Goal: Information Seeking & Learning: Compare options

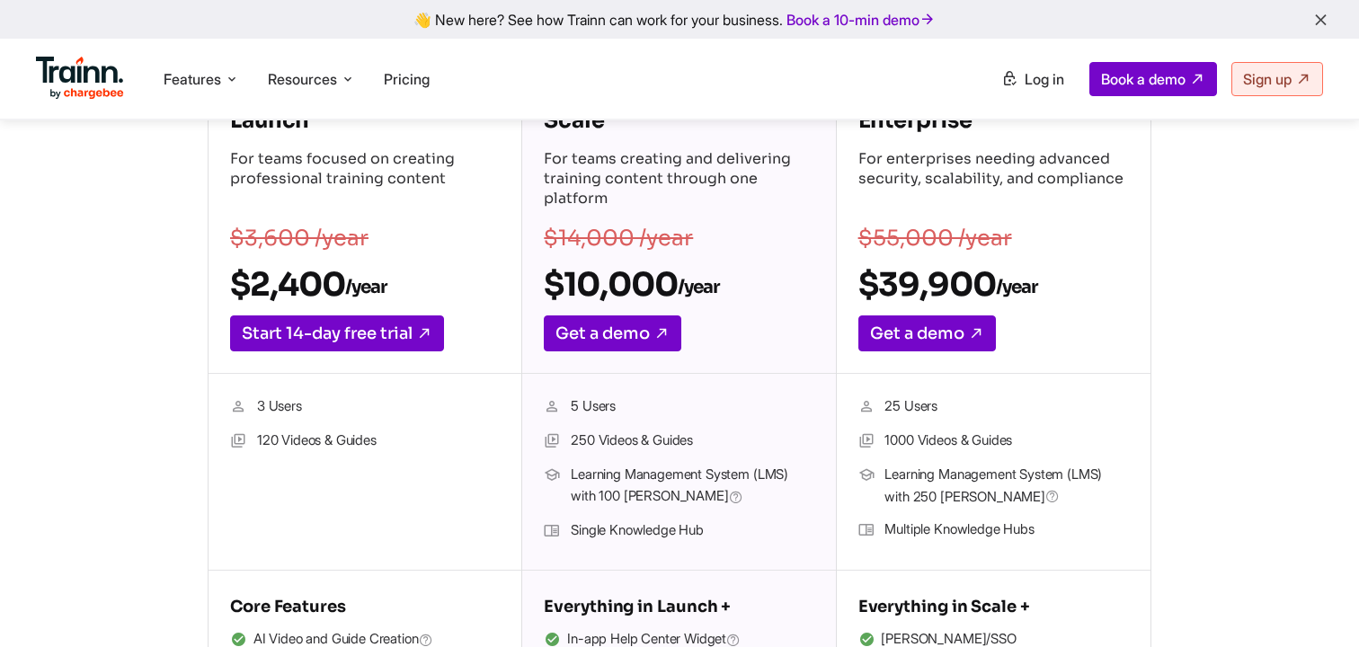
scroll to position [340, 0]
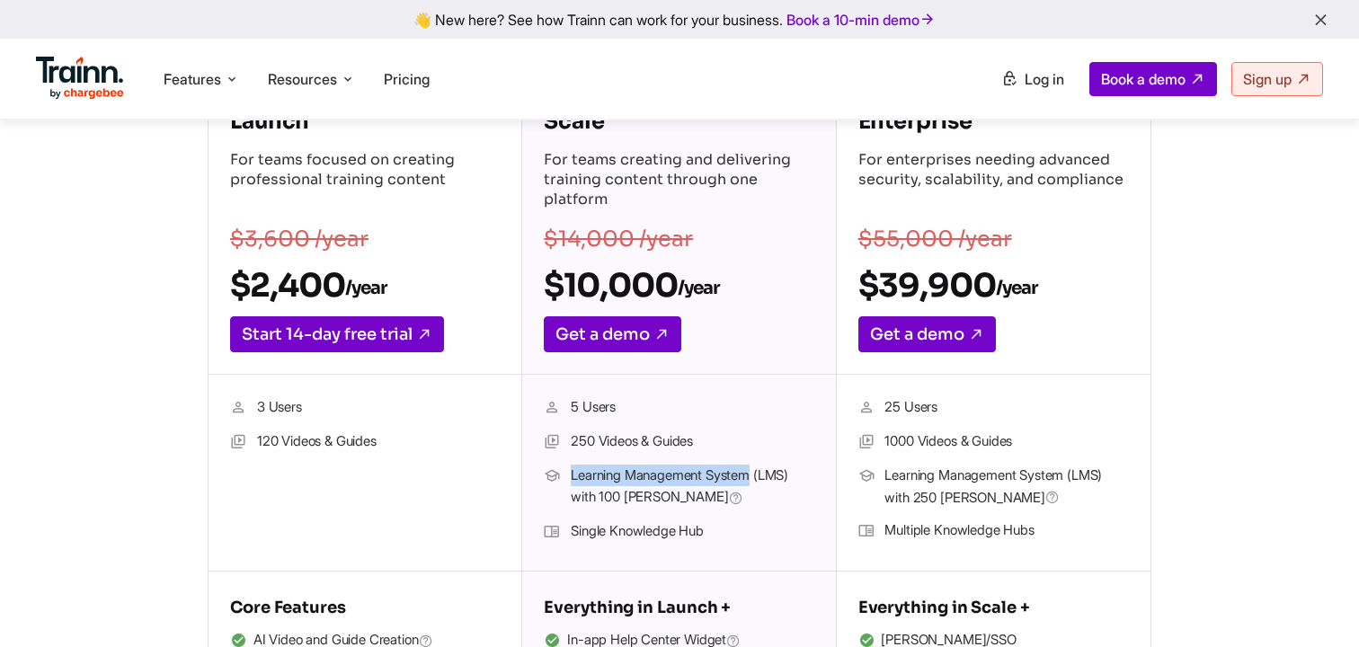
drag, startPoint x: 572, startPoint y: 474, endPoint x: 761, endPoint y: 476, distance: 189.7
click at [761, 476] on span "Learning Management System (LMS) with 100 [PERSON_NAME]" at bounding box center [692, 487] width 243 height 45
click at [660, 475] on span "Learning Management System (LMS) with 100 [PERSON_NAME]" at bounding box center [692, 487] width 243 height 45
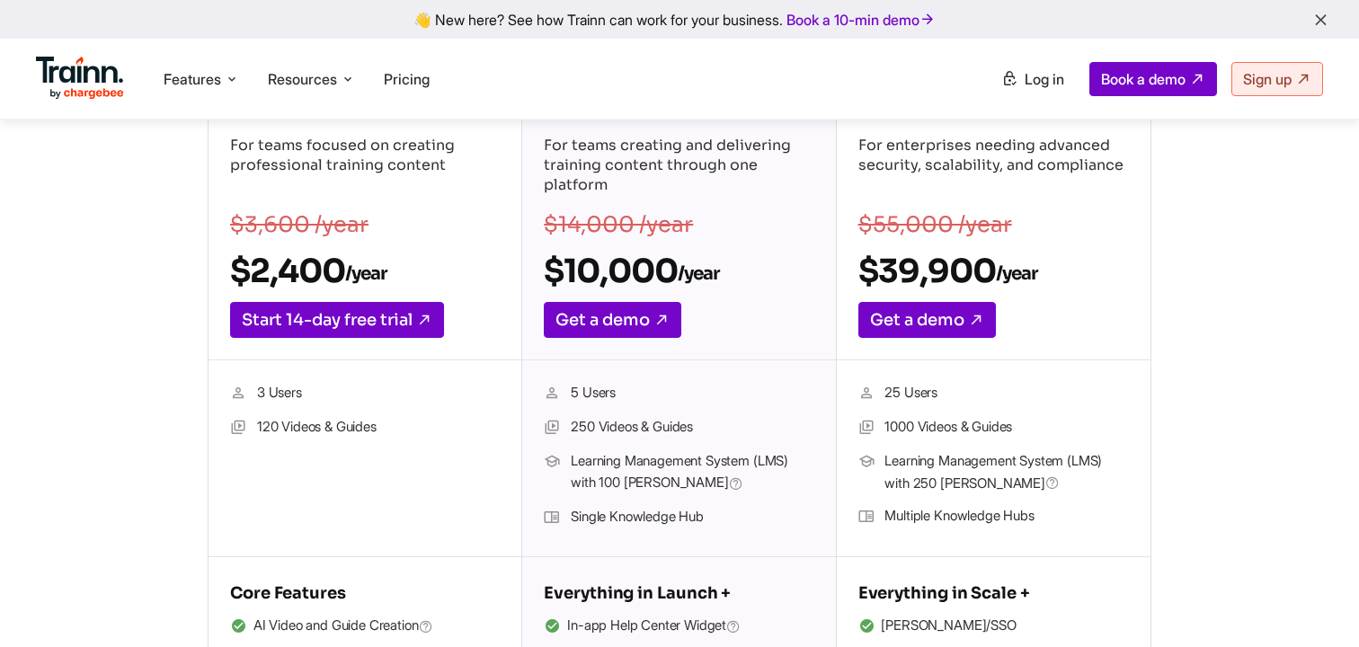
scroll to position [381, 0]
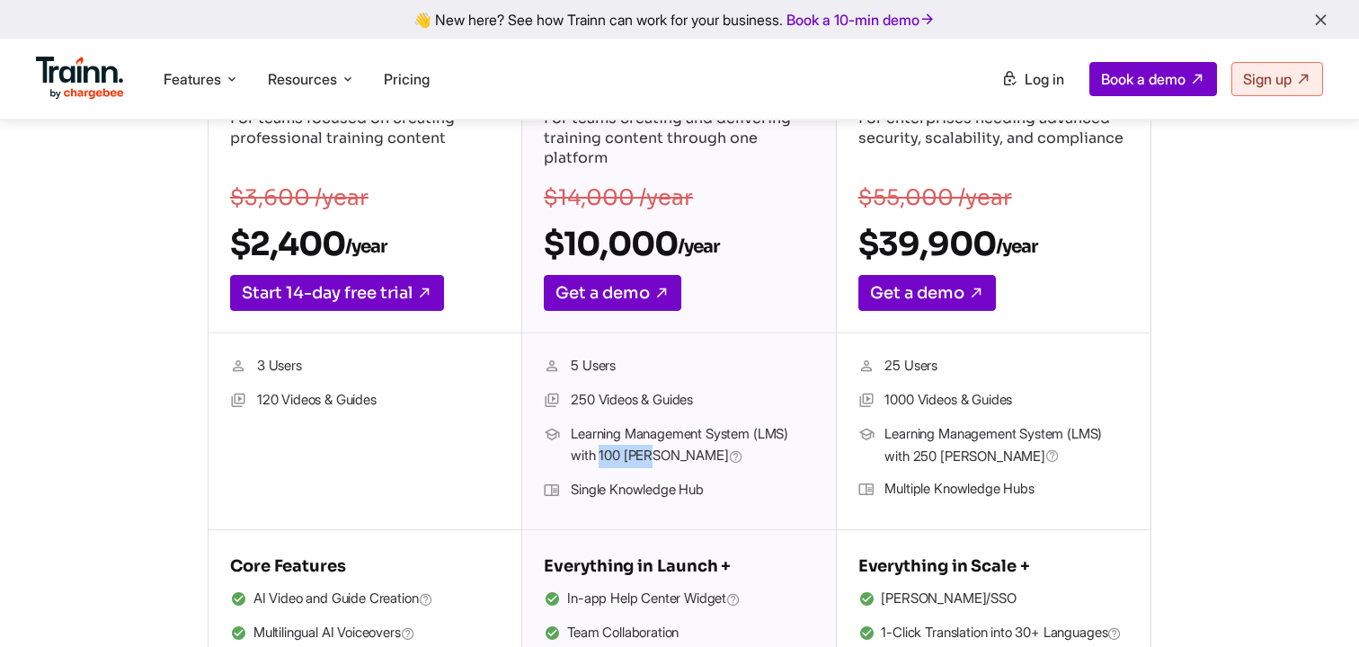
drag, startPoint x: 600, startPoint y: 453, endPoint x: 663, endPoint y: 453, distance: 62.9
click at [663, 453] on span "Learning Management System (LMS) with 100 [PERSON_NAME]" at bounding box center [692, 445] width 243 height 45
click at [624, 462] on span "Learning Management System (LMS) with 100 [PERSON_NAME]" at bounding box center [692, 445] width 243 height 45
drag, startPoint x: 601, startPoint y: 455, endPoint x: 625, endPoint y: 454, distance: 23.4
click at [625, 454] on span "Learning Management System (LMS) with 100 [PERSON_NAME]" at bounding box center [692, 445] width 243 height 45
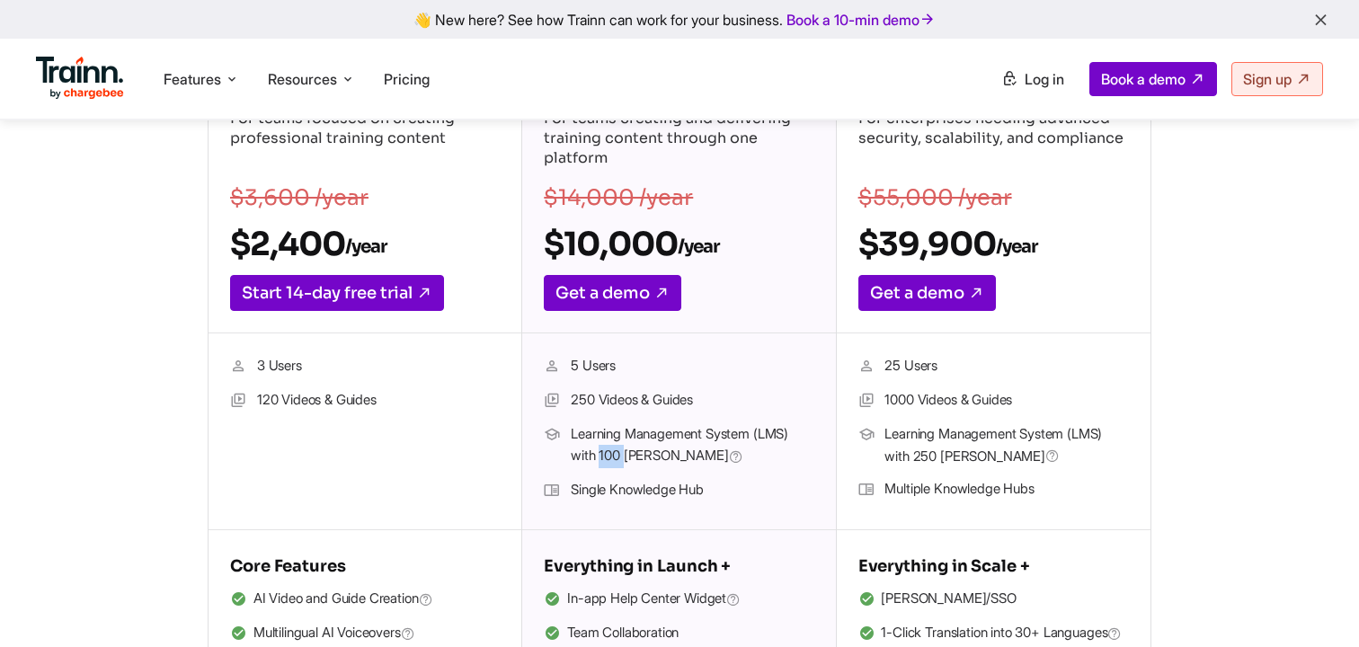
click at [627, 463] on span "Learning Management System (LMS) with 100 [PERSON_NAME]" at bounding box center [692, 445] width 243 height 45
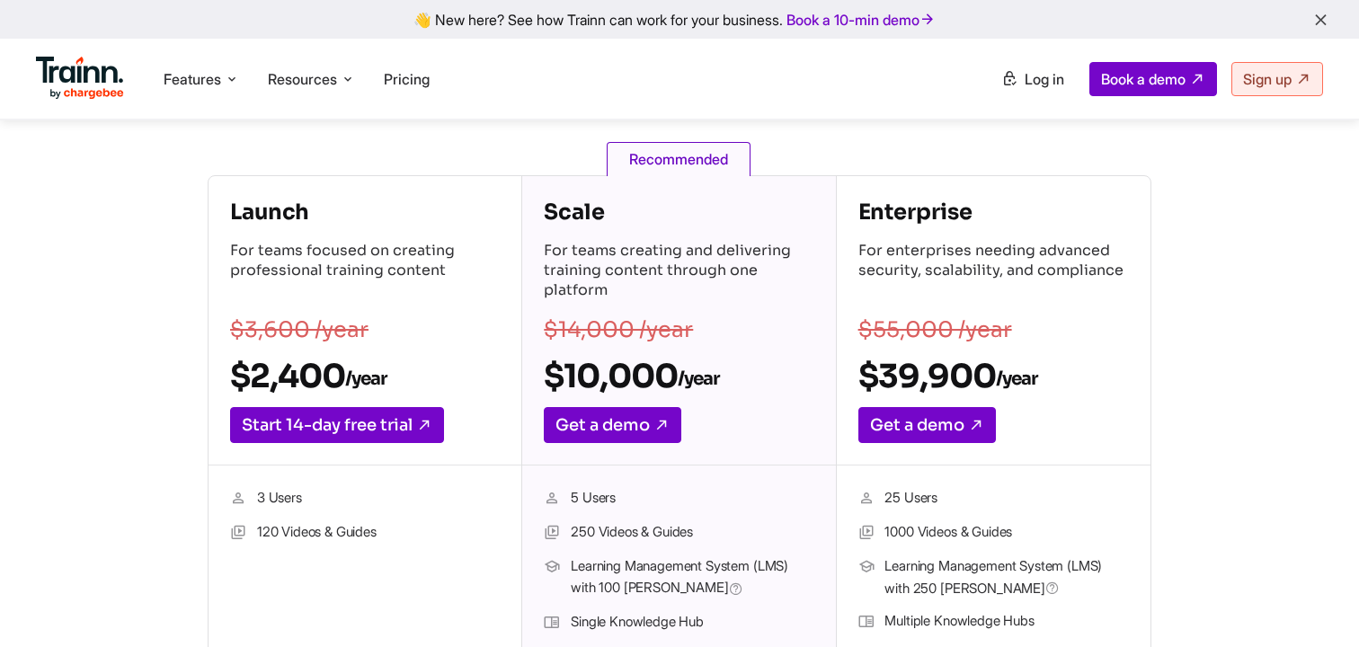
scroll to position [310, 0]
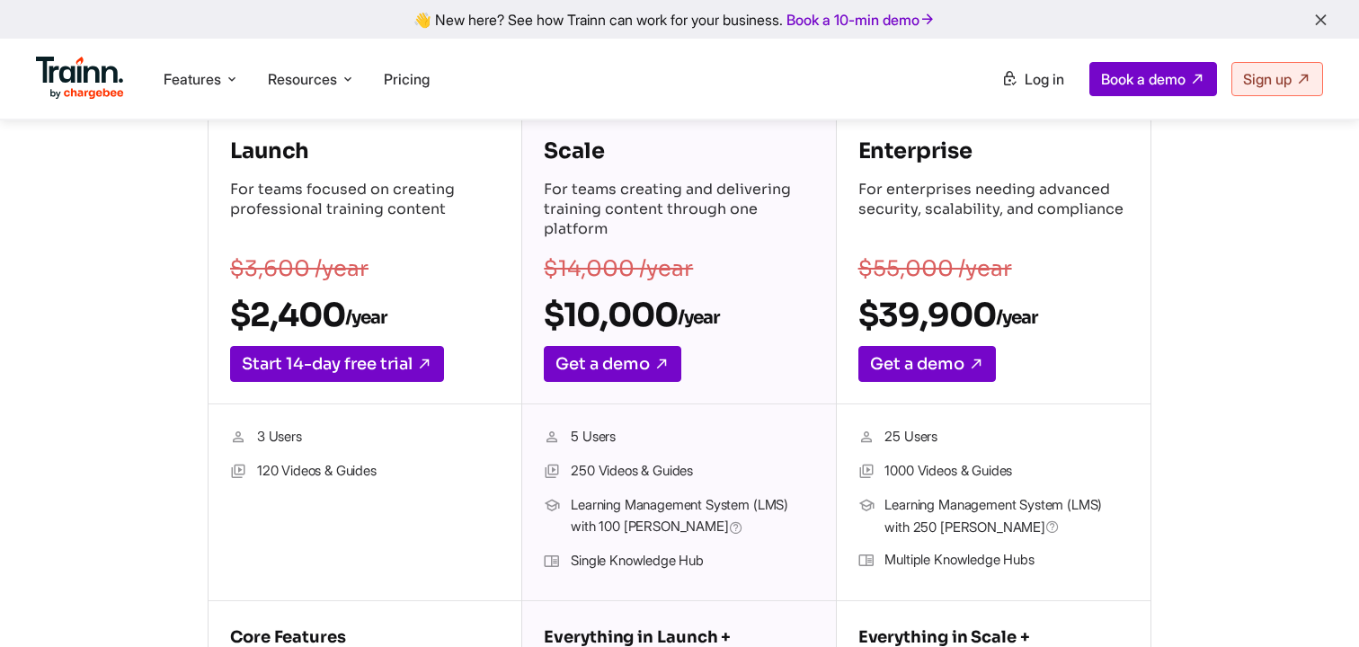
click at [636, 559] on li "Single Knowledge Hub" at bounding box center [679, 561] width 270 height 23
click at [706, 561] on li "Single Knowledge Hub" at bounding box center [679, 561] width 270 height 23
drag, startPoint x: 567, startPoint y: 469, endPoint x: 716, endPoint y: 469, distance: 148.3
click at [716, 469] on li "250 Videos & Guides" at bounding box center [679, 471] width 270 height 23
click at [617, 437] on li "5 Users" at bounding box center [679, 437] width 270 height 23
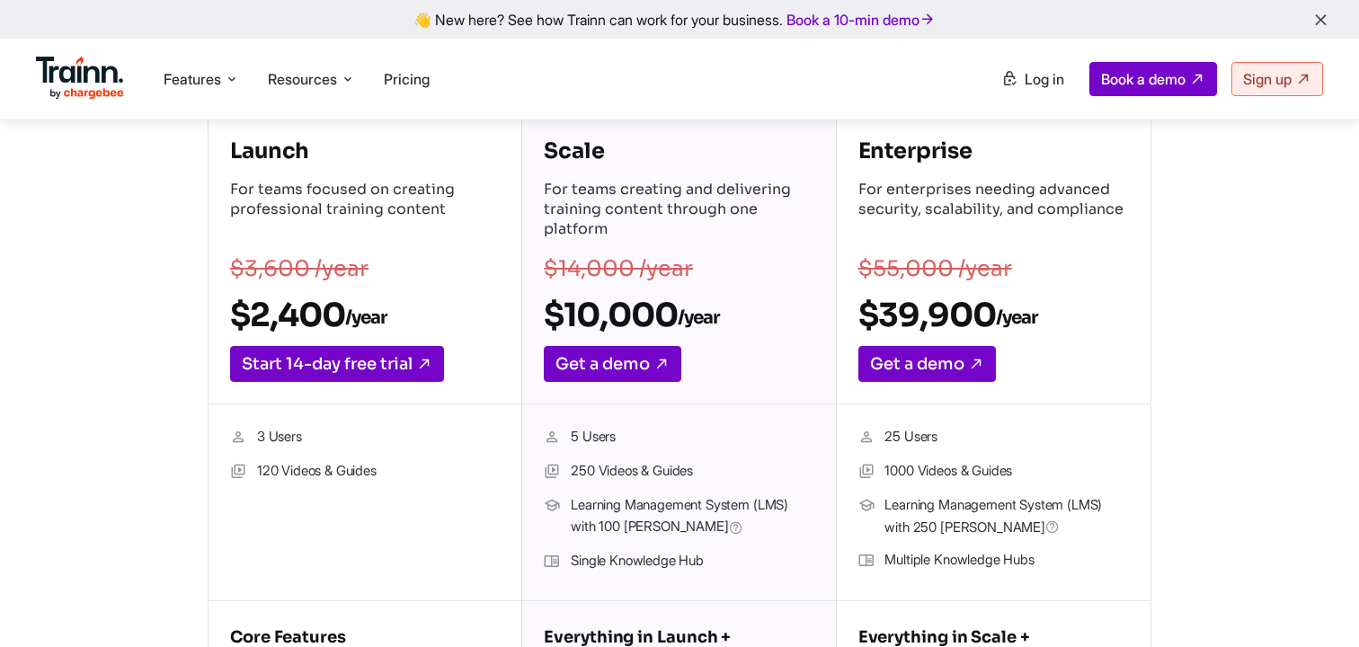
click at [627, 437] on li "5 Users" at bounding box center [679, 437] width 270 height 23
drag, startPoint x: 256, startPoint y: 469, endPoint x: 350, endPoint y: 469, distance: 93.5
click at [350, 469] on li "120 Videos & Guides" at bounding box center [365, 471] width 270 height 23
click at [303, 467] on li "120 Videos & Guides" at bounding box center [365, 471] width 270 height 23
drag, startPoint x: 256, startPoint y: 471, endPoint x: 413, endPoint y: 476, distance: 156.5
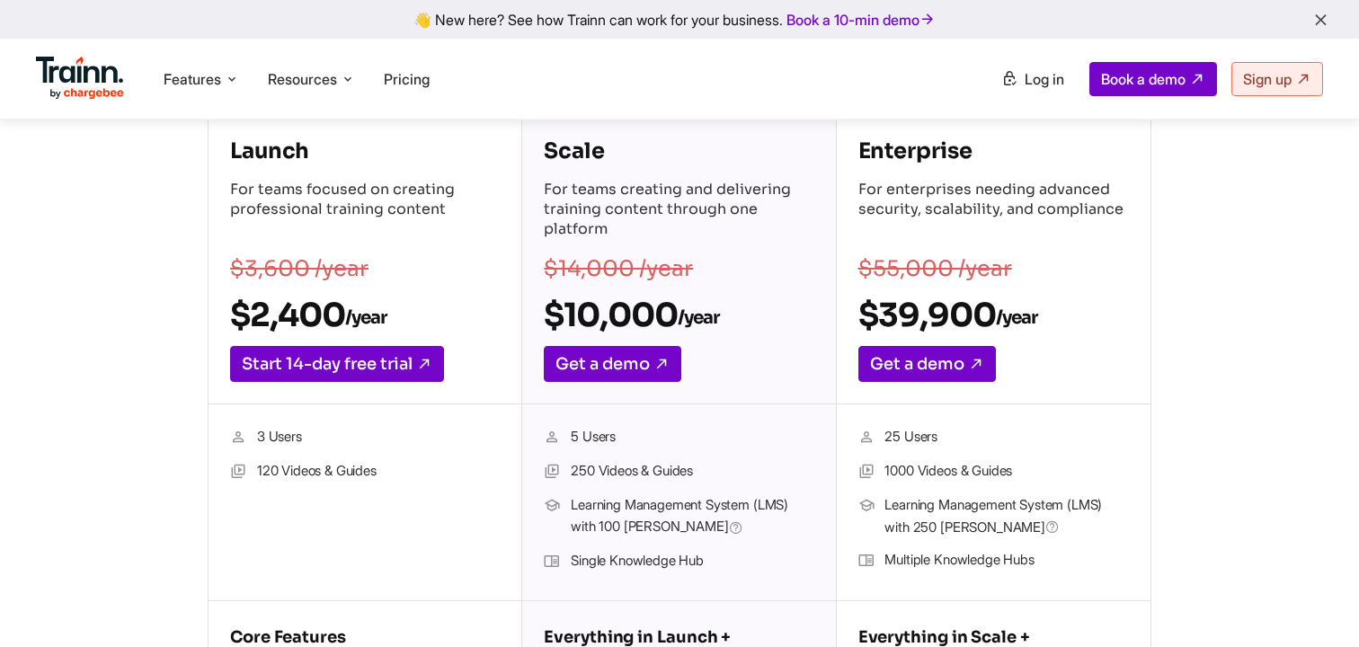
click at [413, 476] on li "120 Videos & Guides" at bounding box center [365, 471] width 270 height 23
click at [344, 472] on li "120 Videos & Guides" at bounding box center [365, 471] width 270 height 23
